Goal: Task Accomplishment & Management: Manage account settings

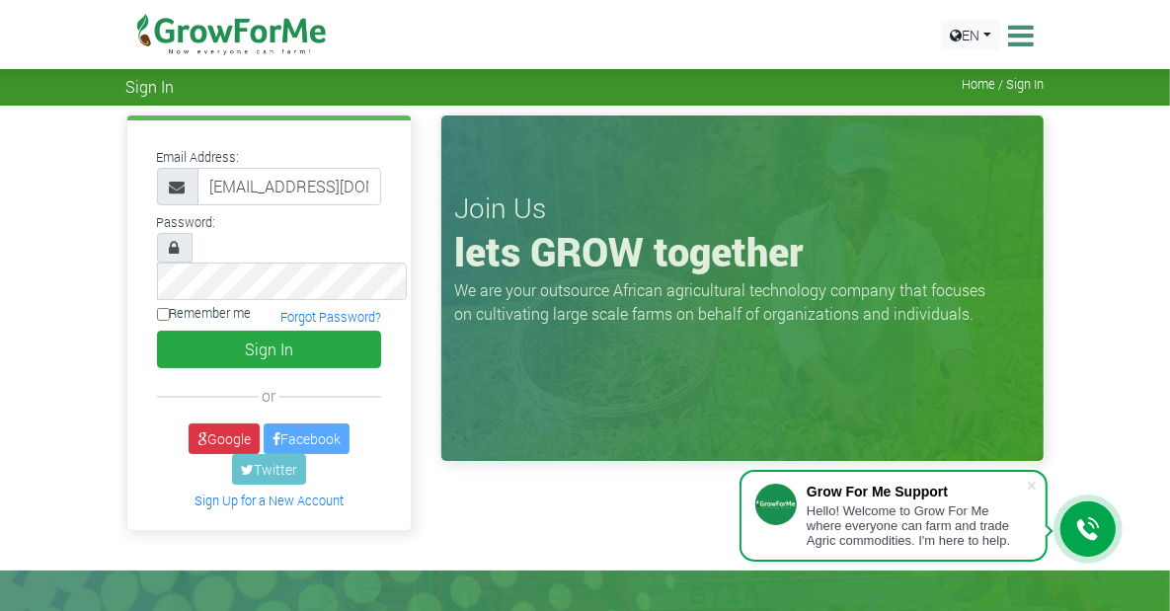
click at [157, 304] on label "Remember me" at bounding box center [204, 313] width 95 height 19
click at [157, 308] on input "Remember me" at bounding box center [163, 314] width 13 height 13
checkbox input "true"
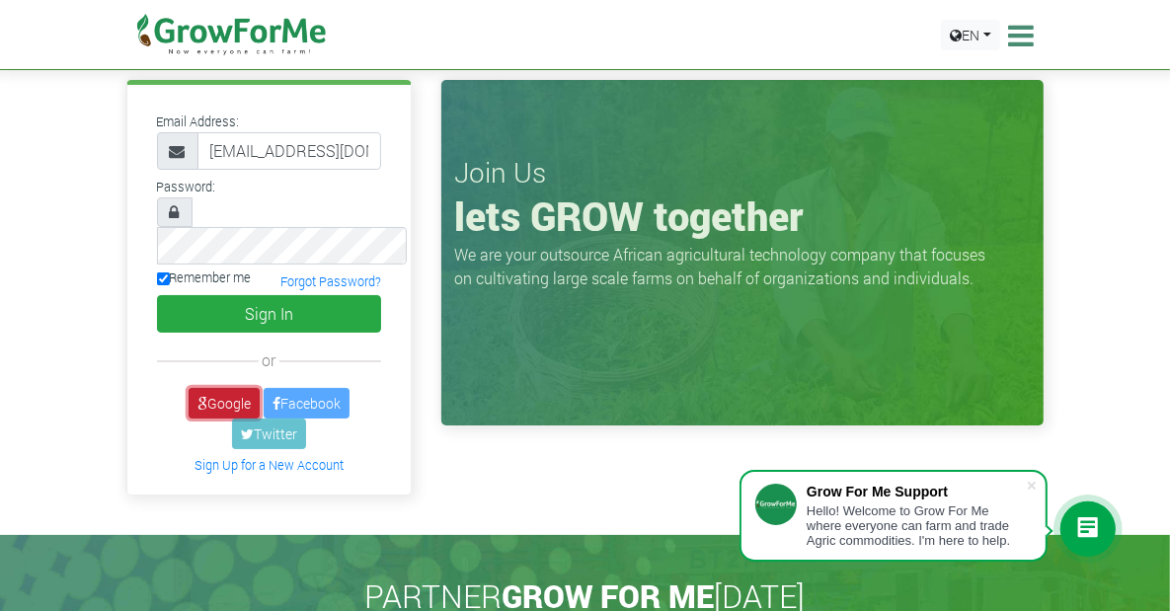
click at [189, 388] on link "Google" at bounding box center [224, 403] width 71 height 31
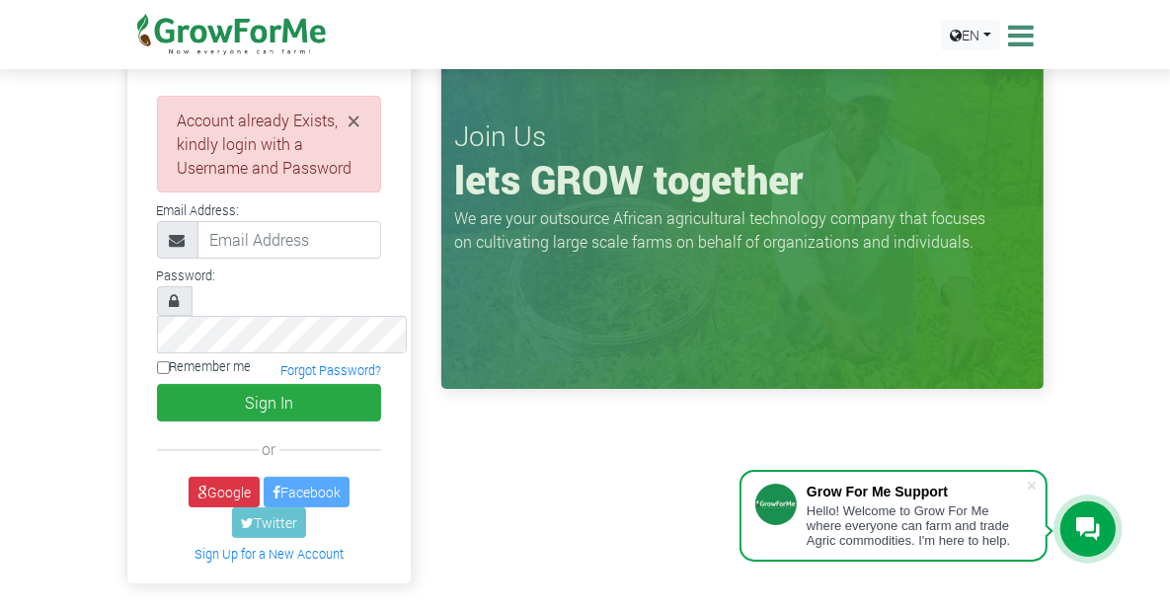
scroll to position [72, 0]
click at [189, 477] on link "Google" at bounding box center [224, 492] width 71 height 31
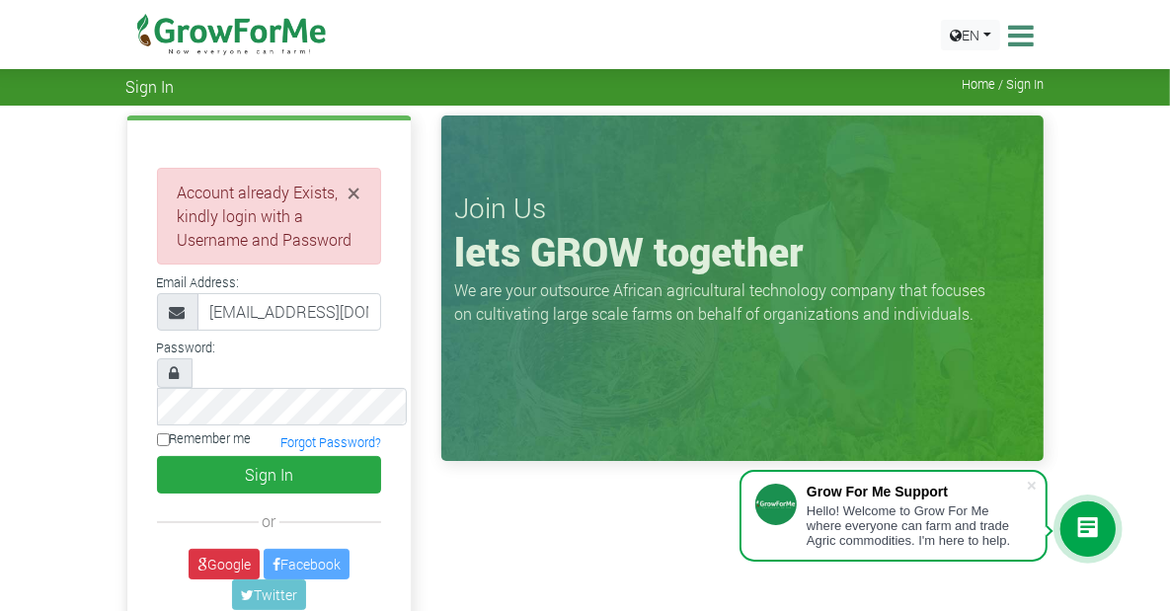
click at [231, 331] on input "[EMAIL_ADDRESS][DOMAIN_NAME]" at bounding box center [289, 312] width 185 height 38
type input "[EMAIL_ADDRESS][DOMAIN_NAME]"
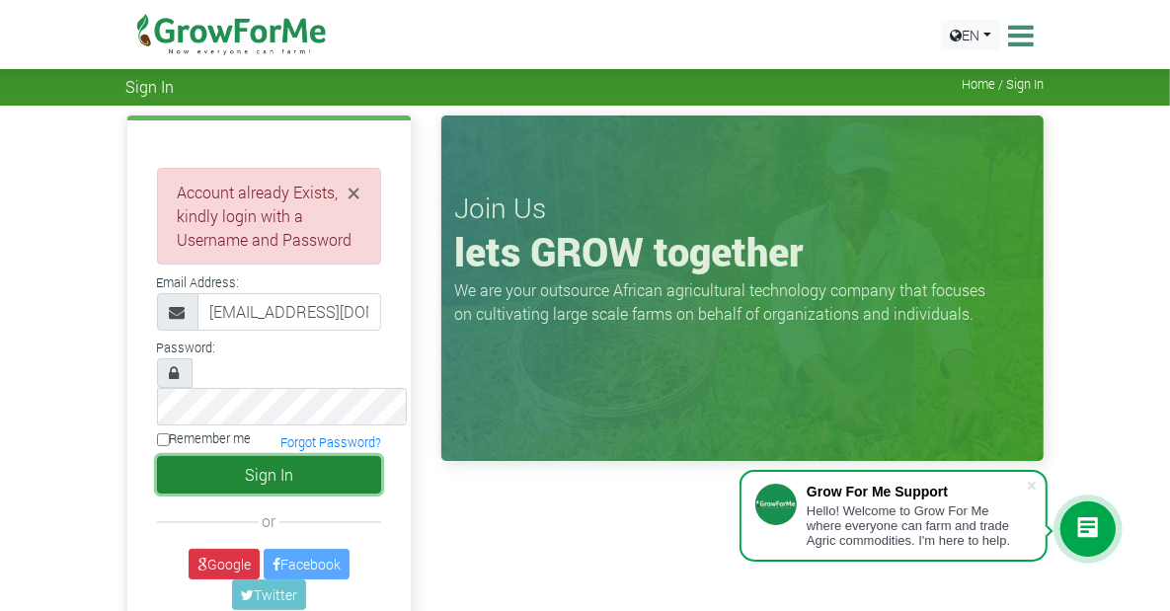
click at [214, 456] on button "Sign In" at bounding box center [269, 475] width 225 height 38
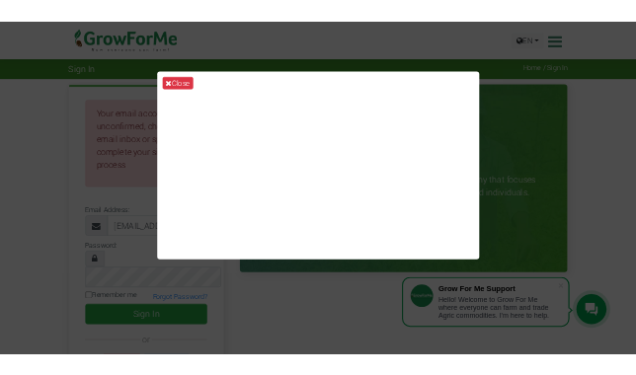
scroll to position [36, 0]
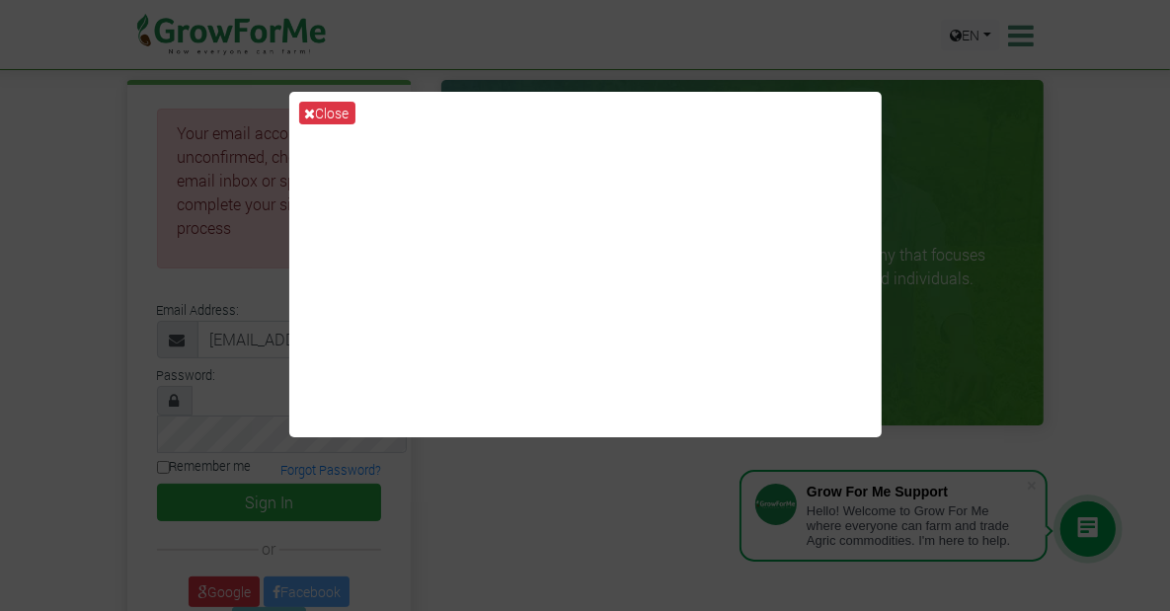
click at [951, 158] on div "Close" at bounding box center [585, 305] width 1170 height 611
click at [929, 341] on div "Close" at bounding box center [585, 305] width 1170 height 611
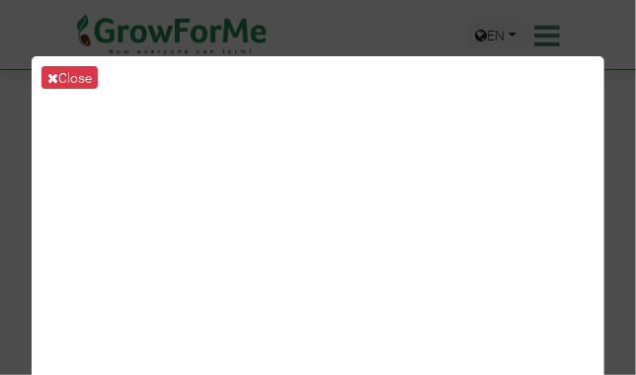
scroll to position [109, 0]
drag, startPoint x: 600, startPoint y: 10, endPoint x: 562, endPoint y: 49, distance: 55.2
click at [275, 55] on div "Close" at bounding box center [318, 187] width 636 height 375
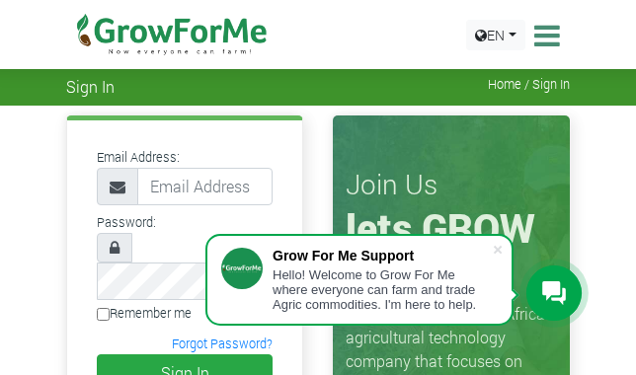
scroll to position [72, 0]
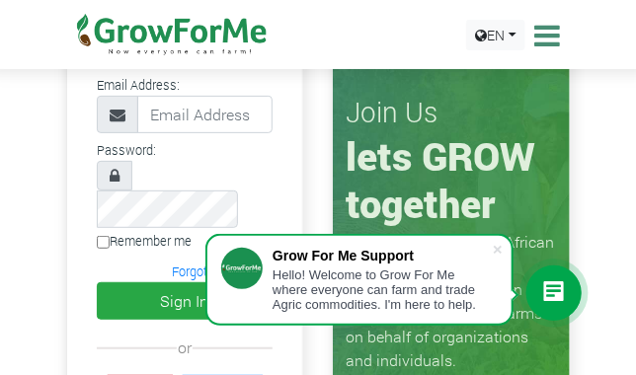
drag, startPoint x: 462, startPoint y: 11, endPoint x: 409, endPoint y: 64, distance: 75.4
click at [385, 52] on div "Trades Farms What We Do About Us Traction Our Vision Our Team Our Board Our Adv…" at bounding box center [317, 34] width 533 height 69
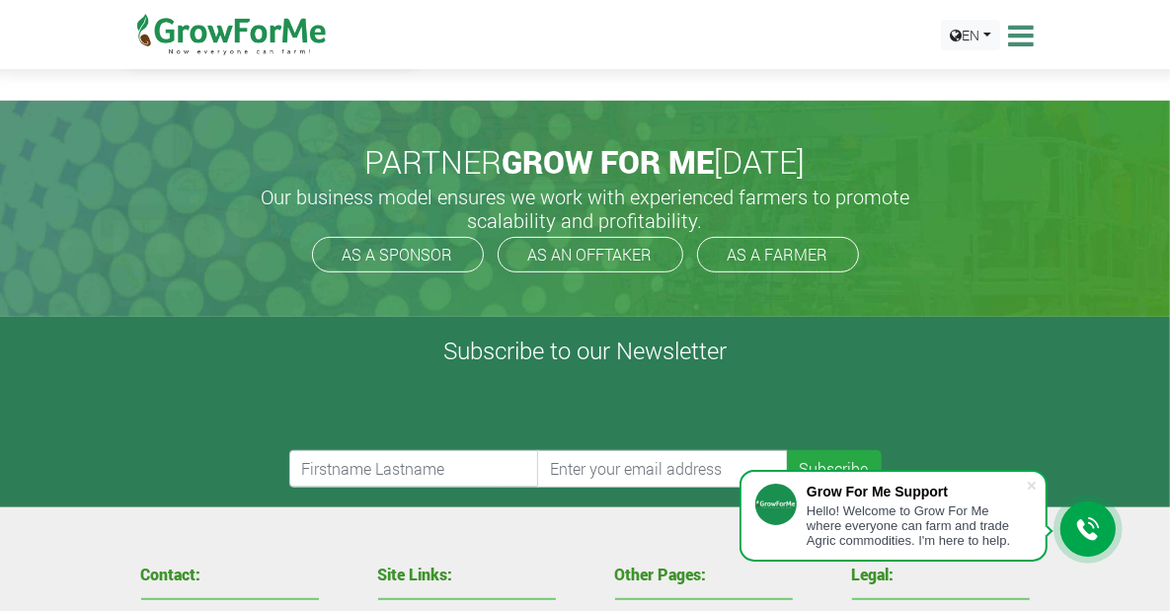
scroll to position [361, 0]
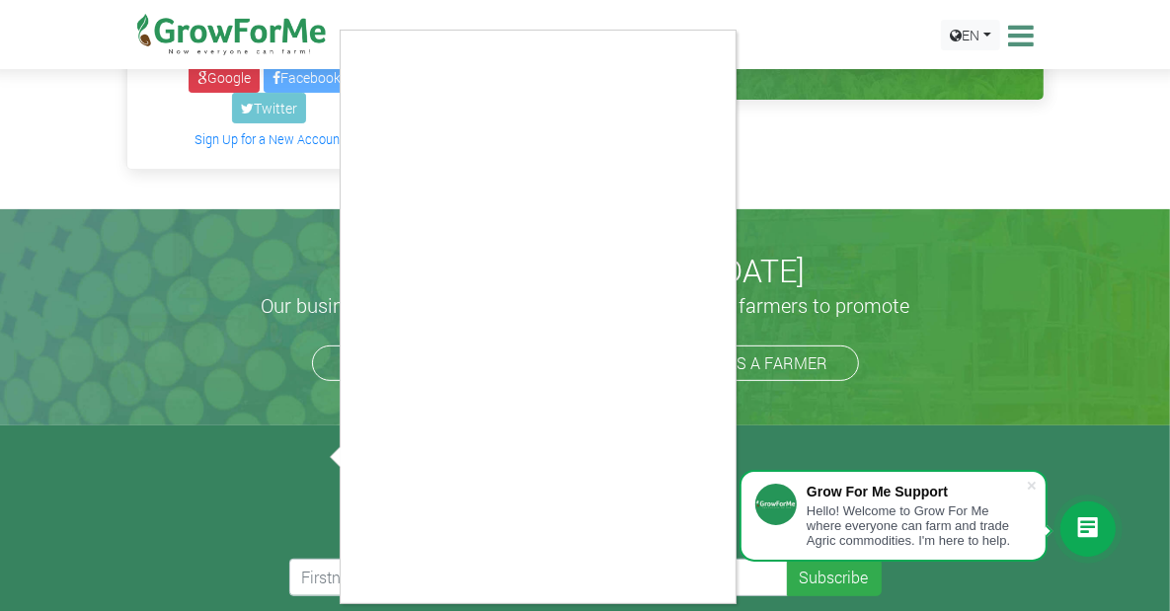
click at [635, 145] on div at bounding box center [585, 305] width 1170 height 611
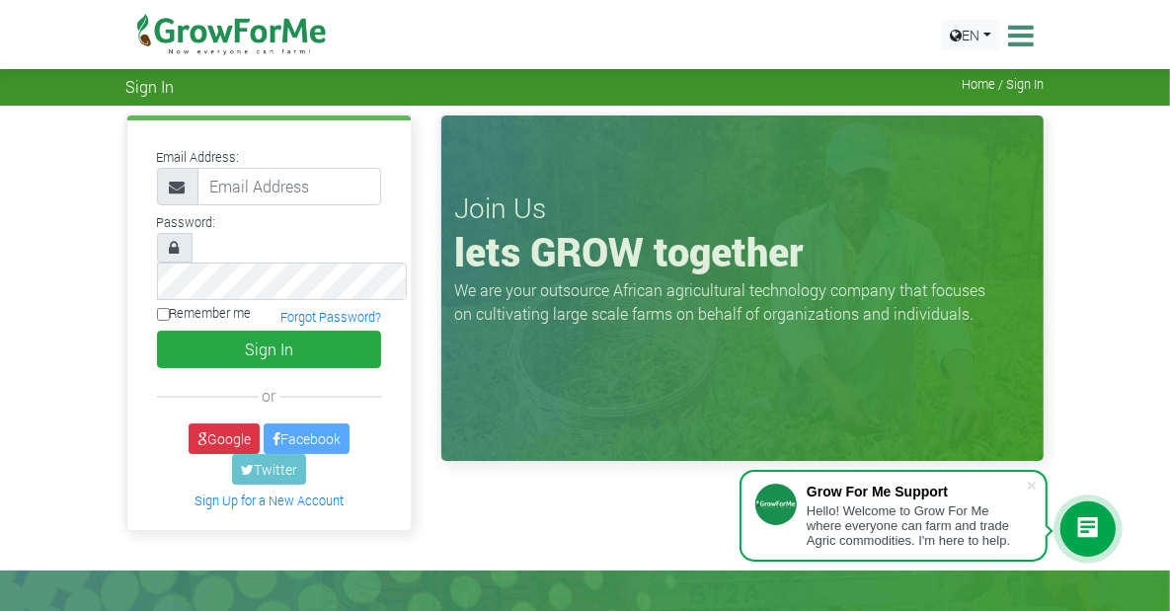
scroll to position [36, 0]
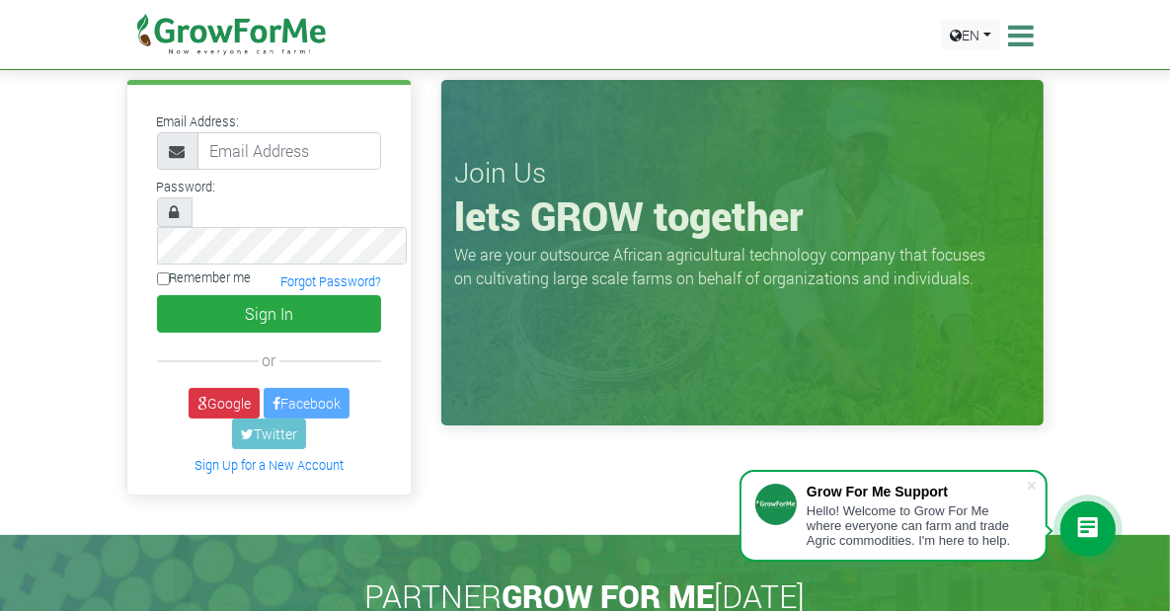
drag, startPoint x: 636, startPoint y: 161, endPoint x: 716, endPoint y: 167, distance: 80.2
click at [606, 183] on h3 "Join Us" at bounding box center [742, 173] width 577 height 34
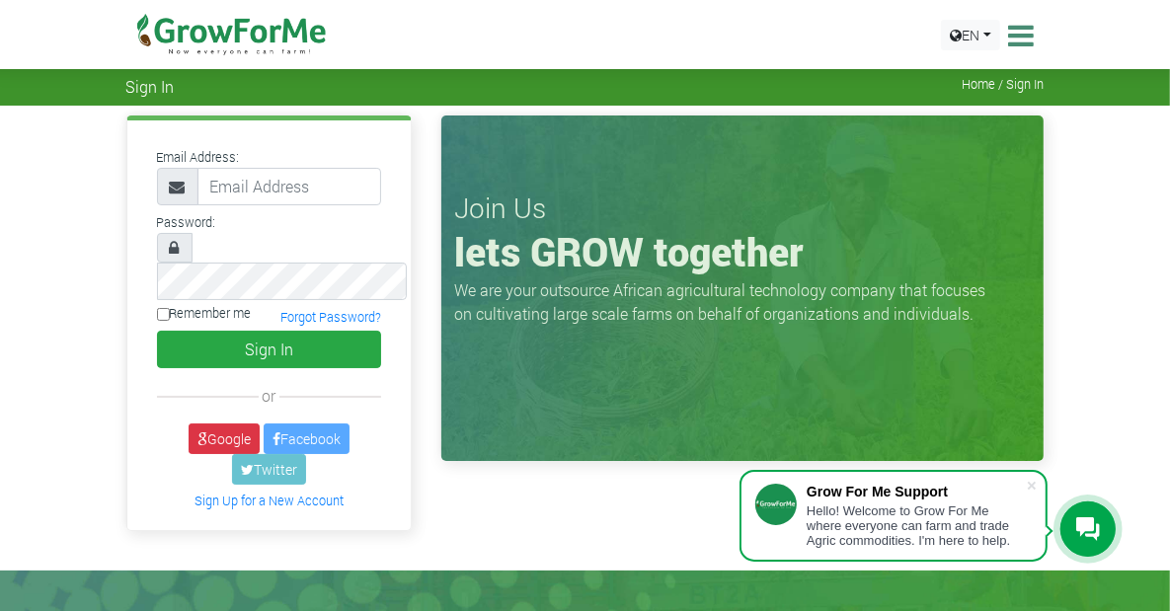
click at [606, 183] on div "Join Us lets GROW together We are your outsource African agricultural technolog…" at bounding box center [742, 289] width 602 height 346
click at [543, 110] on div "Email Address: Password: or" at bounding box center [585, 338] width 1170 height 465
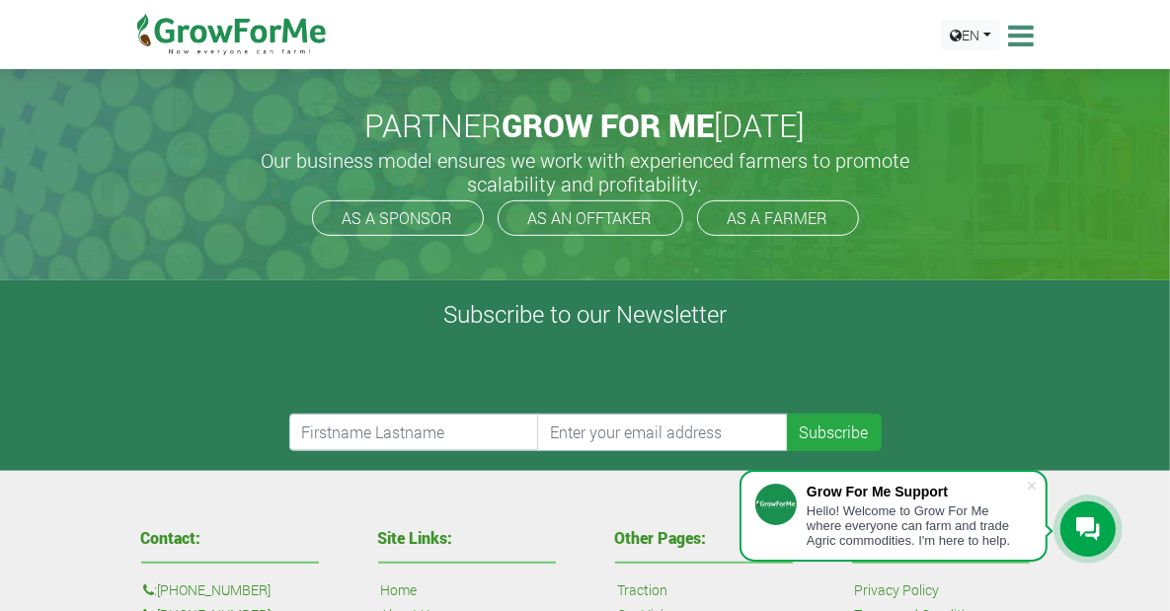
scroll to position [652, 0]
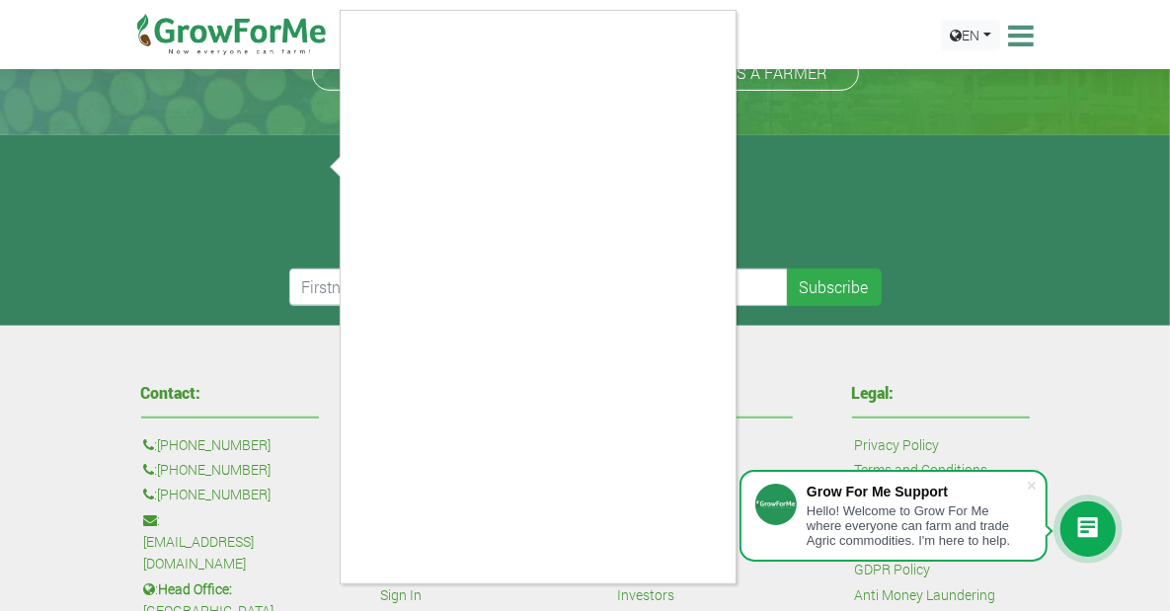
click at [24, 246] on div at bounding box center [585, 305] width 1170 height 611
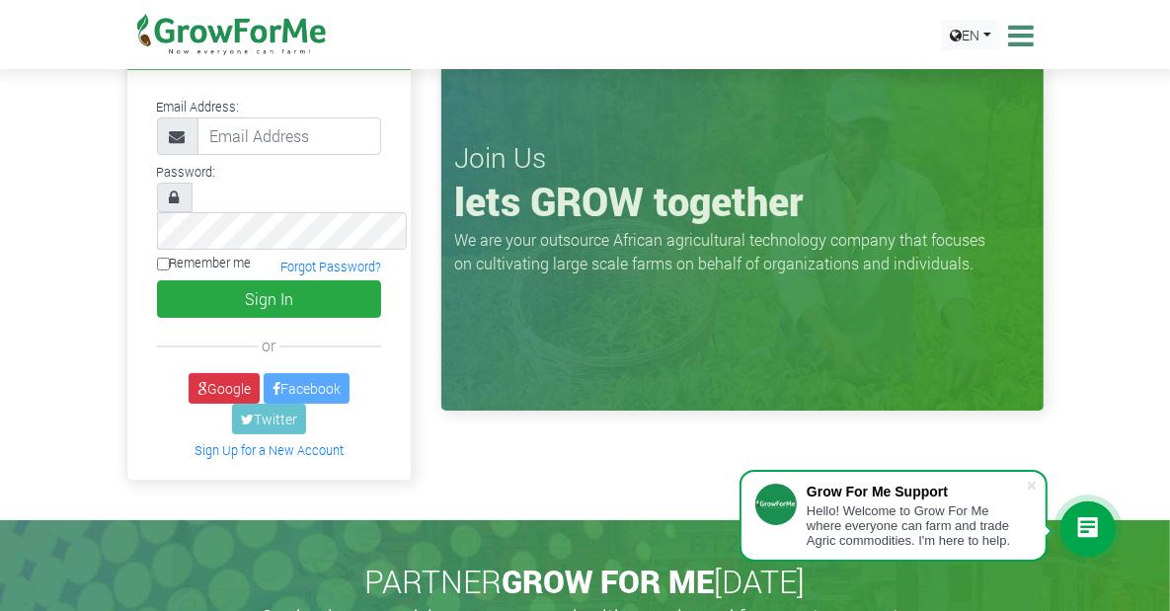
scroll to position [0, 0]
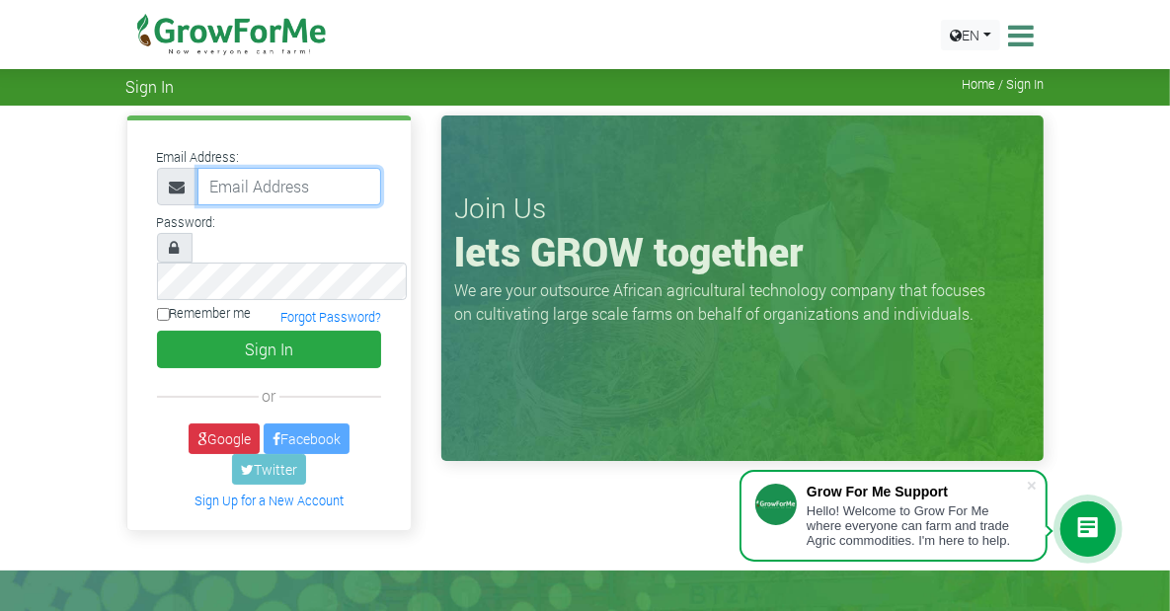
click at [212, 189] on input "email" at bounding box center [289, 187] width 185 height 38
type input "[EMAIL_ADDRESS][DOMAIN_NAME]"
click at [288, 309] on link "Forgot Password?" at bounding box center [330, 317] width 101 height 16
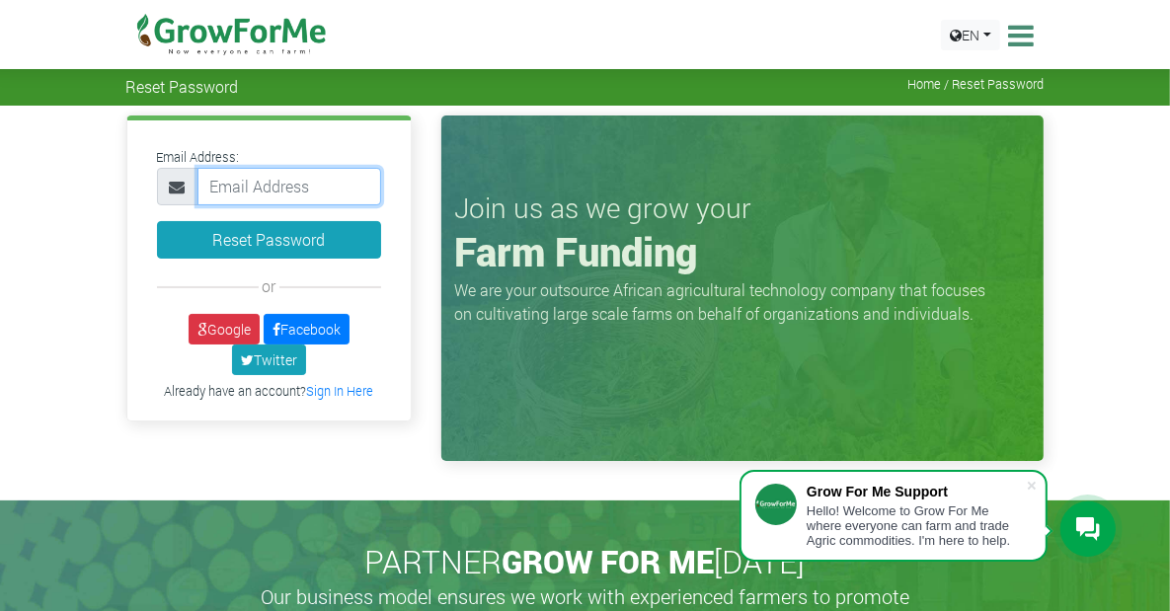
click at [197, 191] on input "email" at bounding box center [289, 187] width 185 height 38
click at [238, 194] on input "email" at bounding box center [289, 187] width 185 height 38
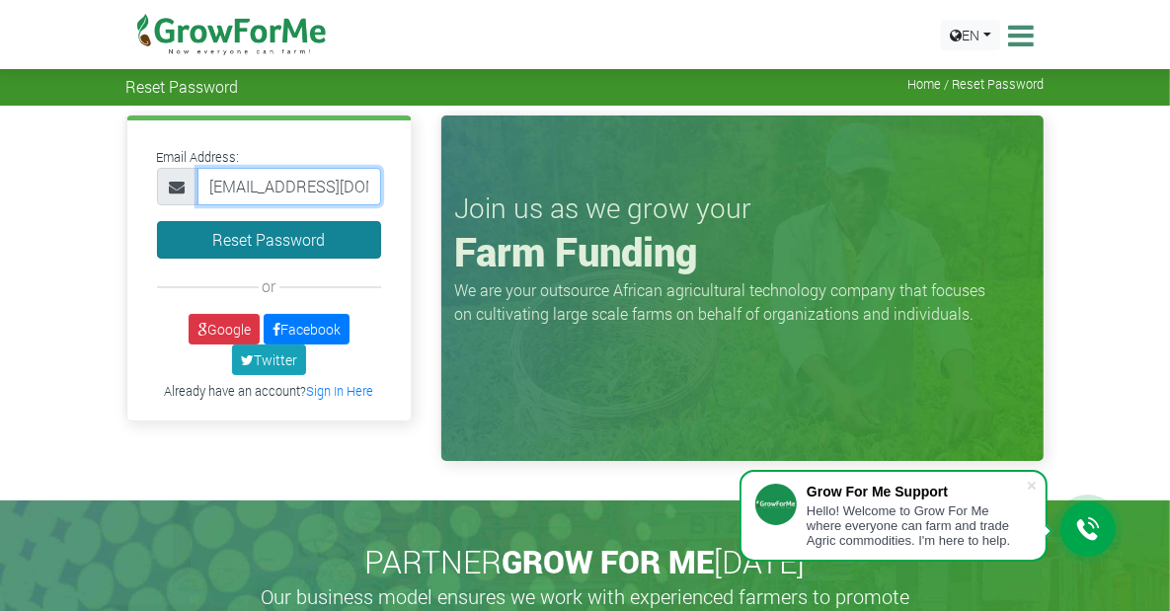
type input "[EMAIL_ADDRESS][DOMAIN_NAME]"
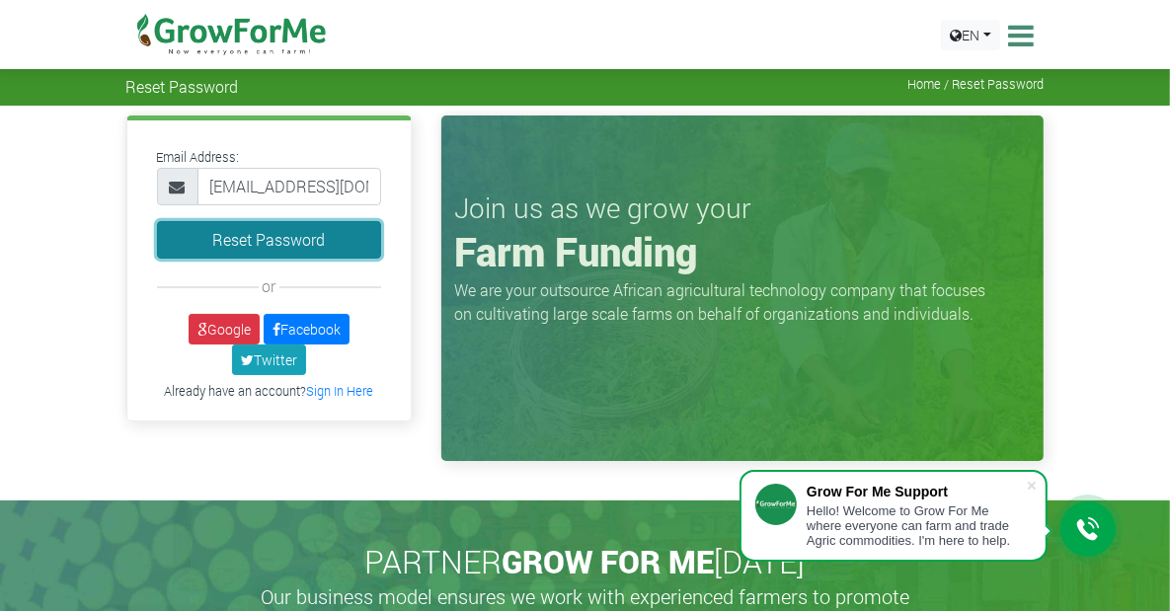
click at [231, 228] on button "Reset Password" at bounding box center [269, 240] width 225 height 38
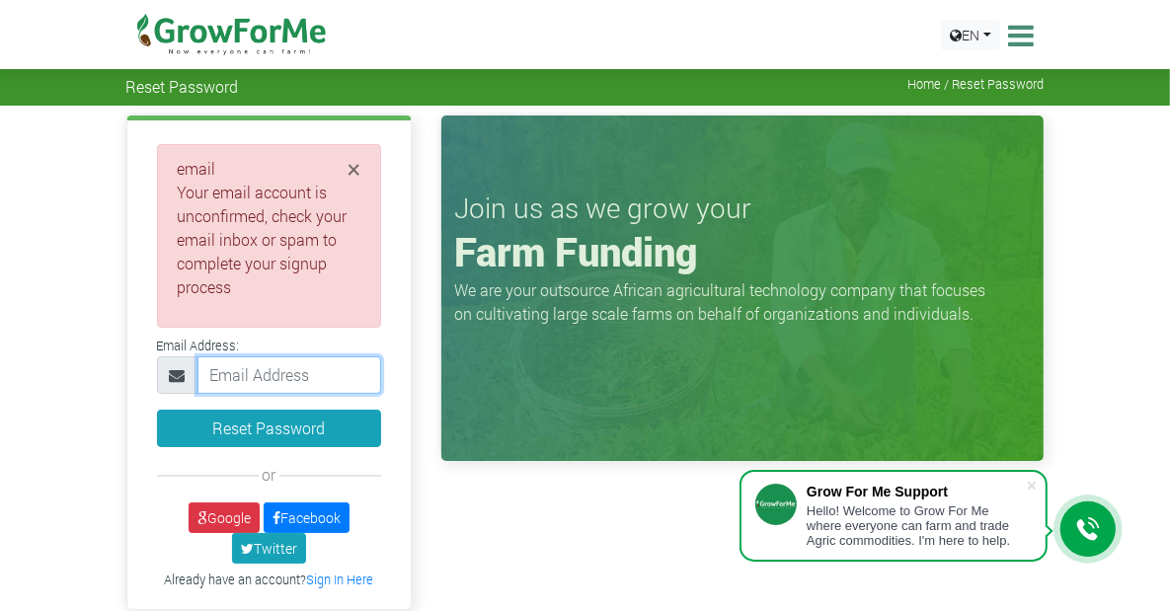
click at [203, 356] on input "email" at bounding box center [289, 375] width 185 height 38
